Goal: Find specific page/section: Find specific page/section

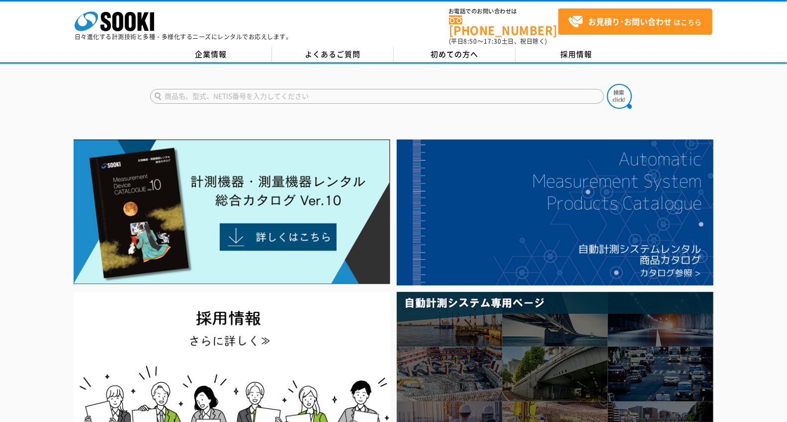
click at [308, 90] on input "text" at bounding box center [377, 96] width 454 height 15
type input "561"
click at [622, 92] on img at bounding box center [619, 96] width 25 height 25
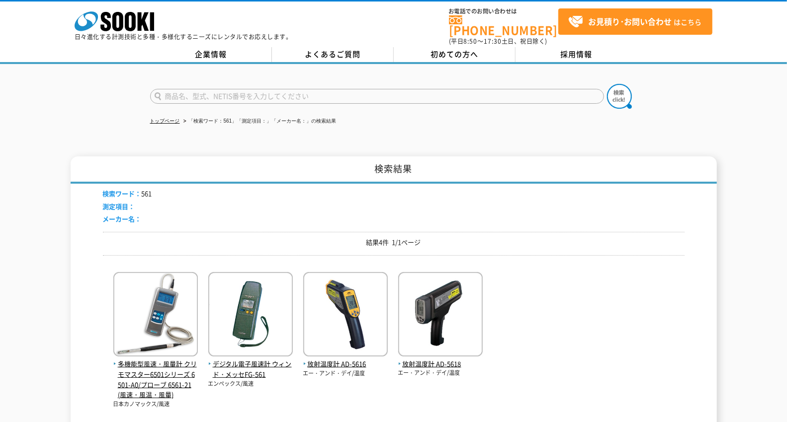
scroll to position [55, 0]
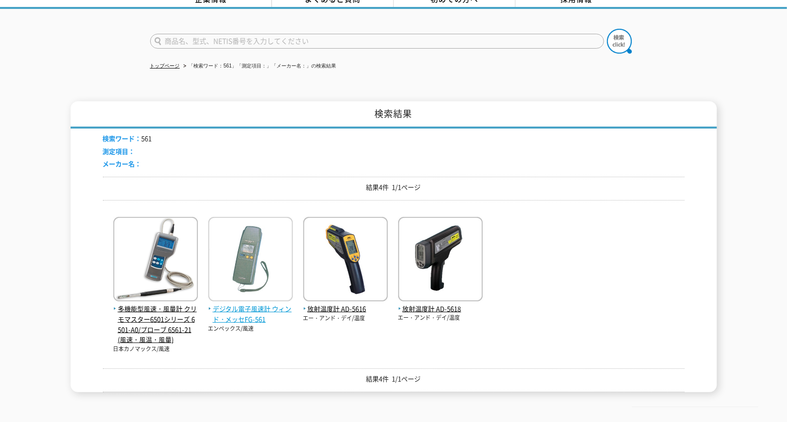
click at [255, 304] on span "デジタル電子風速計 ウィンド・メッセFG-561" at bounding box center [250, 314] width 84 height 21
